Goal: Task Accomplishment & Management: Complete application form

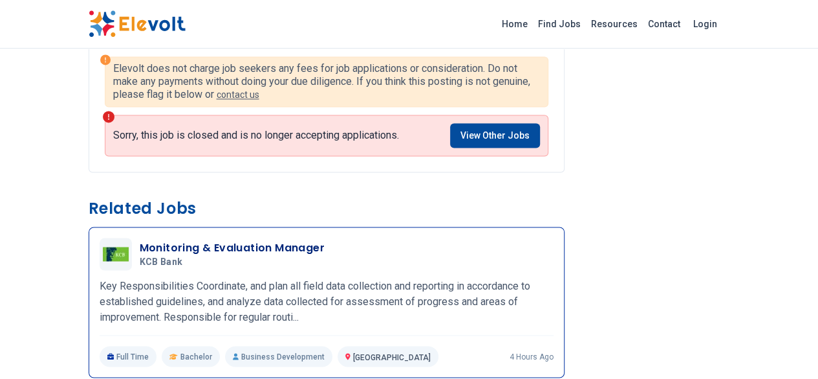
scroll to position [1035, 0]
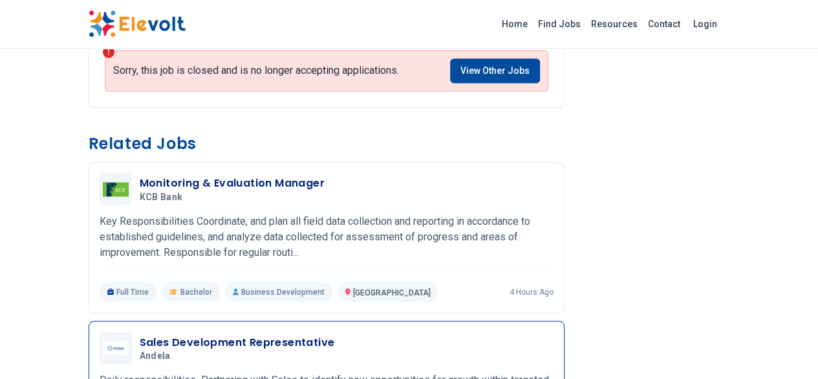
click at [181, 334] on h3 "Sales Development Representative" at bounding box center [237, 342] width 195 height 16
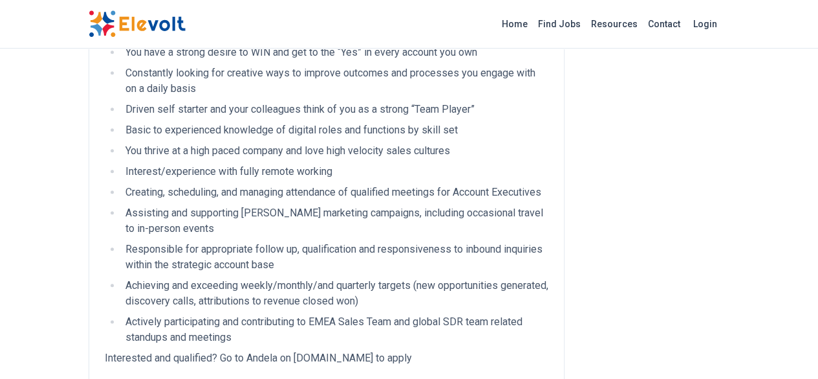
scroll to position [647, 0]
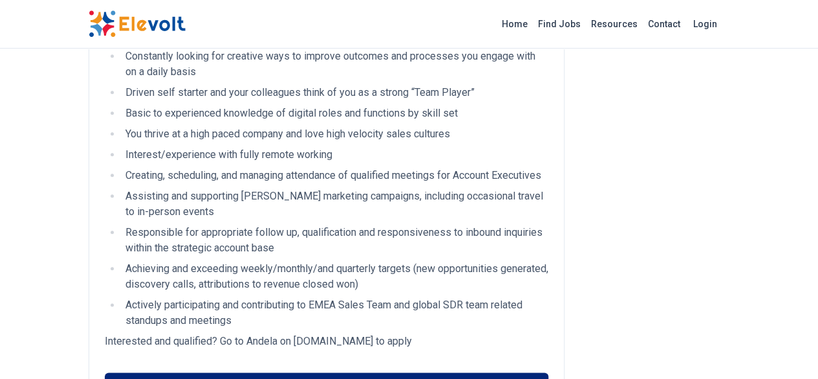
click at [325, 372] on link "Apply for this position" at bounding box center [327, 384] width 444 height 25
click at [272, 333] on p "Interested and qualified? Go to Andela on andela.wd1.myworkdayjobs.com to apply" at bounding box center [327, 341] width 444 height 16
click at [274, 333] on p "Interested and qualified? Go to Andela on andela.wd1.myworkdayjobs.com to apply" at bounding box center [327, 341] width 444 height 16
click at [276, 333] on p "Interested and qualified? Go to Andela on andela.wd1.myworkdayjobs.com to apply" at bounding box center [327, 341] width 444 height 16
drag, startPoint x: 279, startPoint y: 250, endPoint x: 287, endPoint y: 251, distance: 7.8
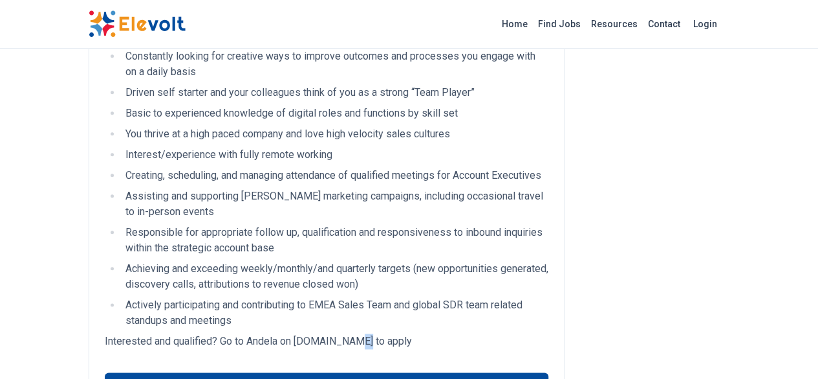
click at [287, 333] on p "Interested and qualified? Go to Andela on andela.wd1.myworkdayjobs.com to apply" at bounding box center [327, 341] width 444 height 16
click at [258, 333] on p "Interested and qualified? Go to Andela on andela.wd1.myworkdayjobs.com to apply" at bounding box center [327, 341] width 444 height 16
drag, startPoint x: 249, startPoint y: 245, endPoint x: 399, endPoint y: 257, distance: 150.6
click at [399, 258] on div "Daily responsibilities Partnering with Sales to identify new opportunities for …" at bounding box center [327, 1] width 476 height 1034
copy div ".wd1.myworkdayjobs.com to apply Apply for this position"
